Goal: Transaction & Acquisition: Register for event/course

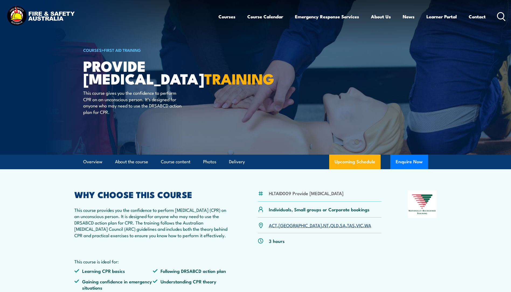
click at [330, 228] on link "QLD" at bounding box center [334, 225] width 8 height 6
drag, startPoint x: 0, startPoint y: 0, endPoint x: 306, endPoint y: 231, distance: 383.3
click at [330, 228] on link "QLD" at bounding box center [334, 225] width 8 height 6
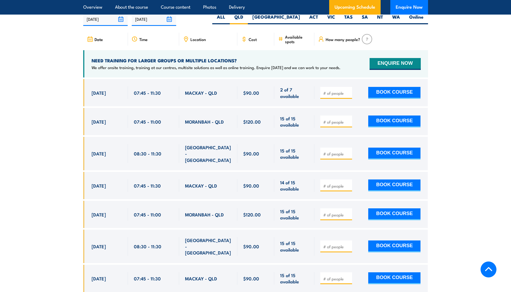
click at [327, 94] on span at bounding box center [336, 92] width 28 height 6
type input "1"
click at [403, 93] on button "BOOK COURSE" at bounding box center [394, 93] width 52 height 12
